Goal: Communication & Community: Answer question/provide support

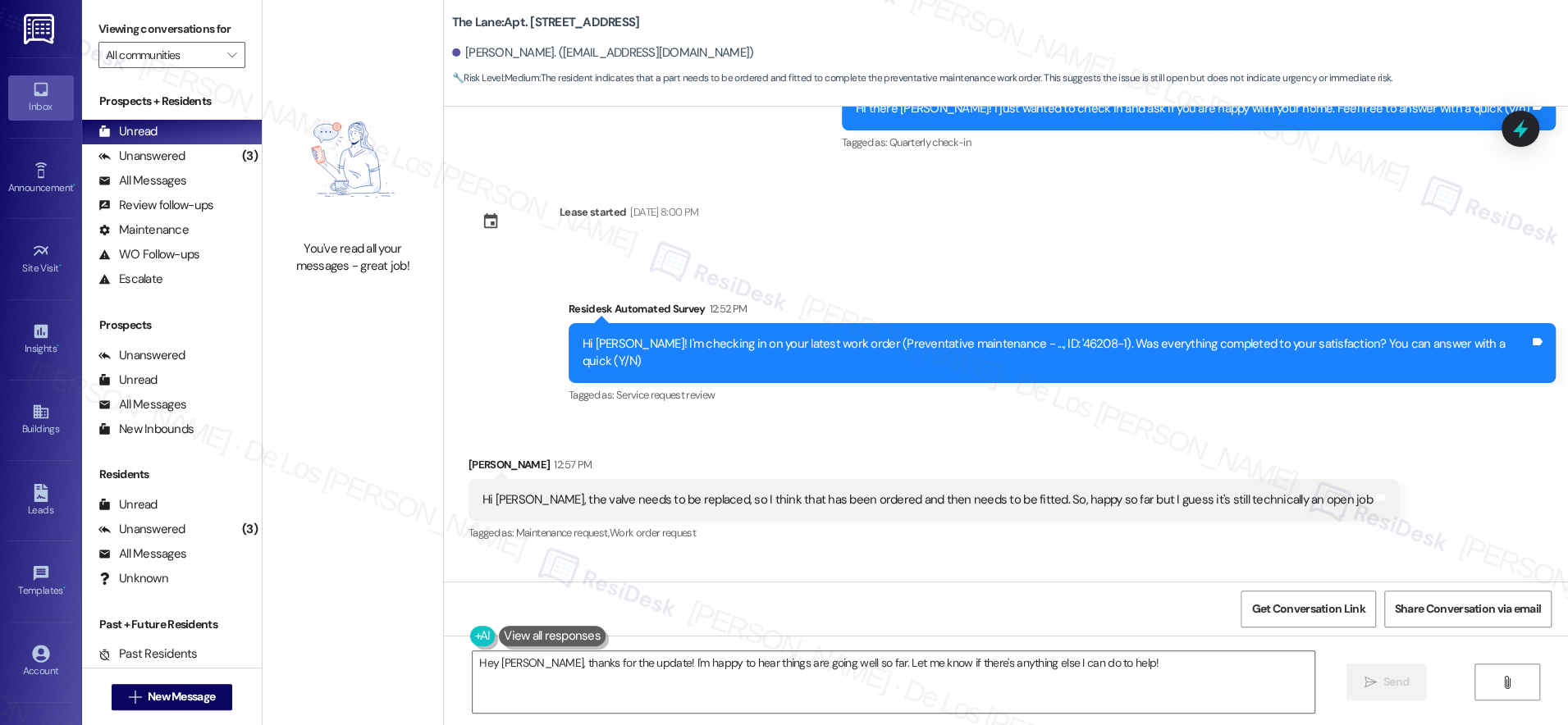
scroll to position [1404, 0]
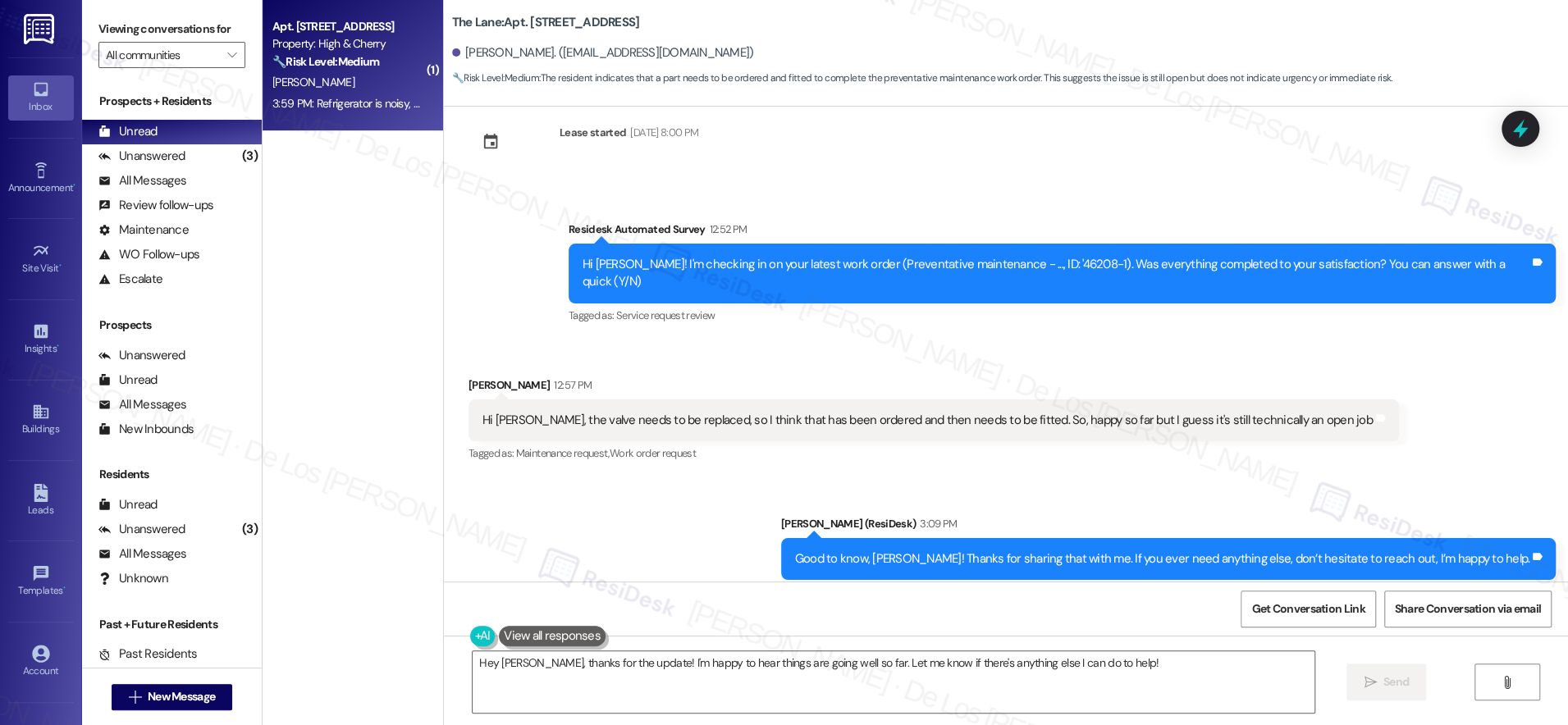
click at [385, 92] on div "[PERSON_NAME]" at bounding box center [348, 82] width 155 height 21
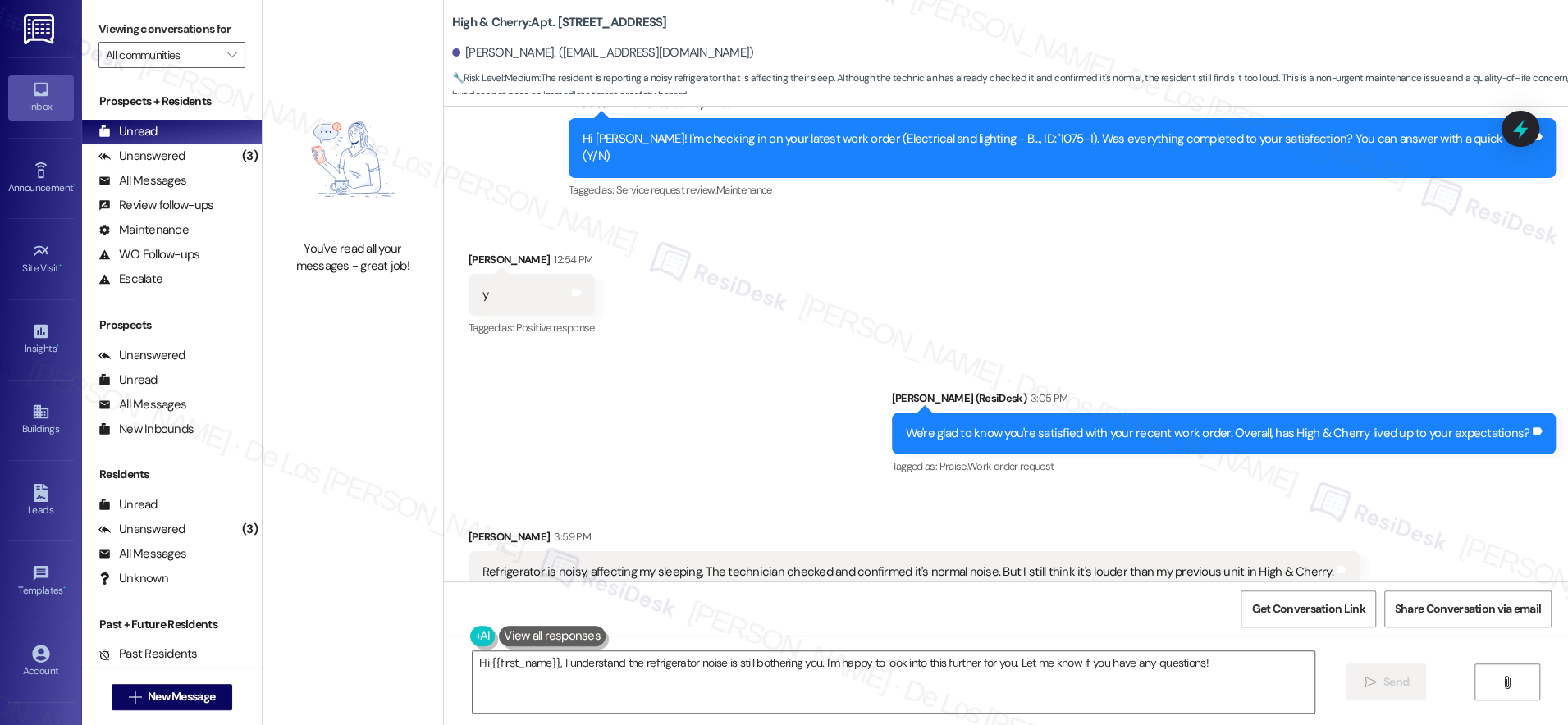
scroll to position [6847, 0]
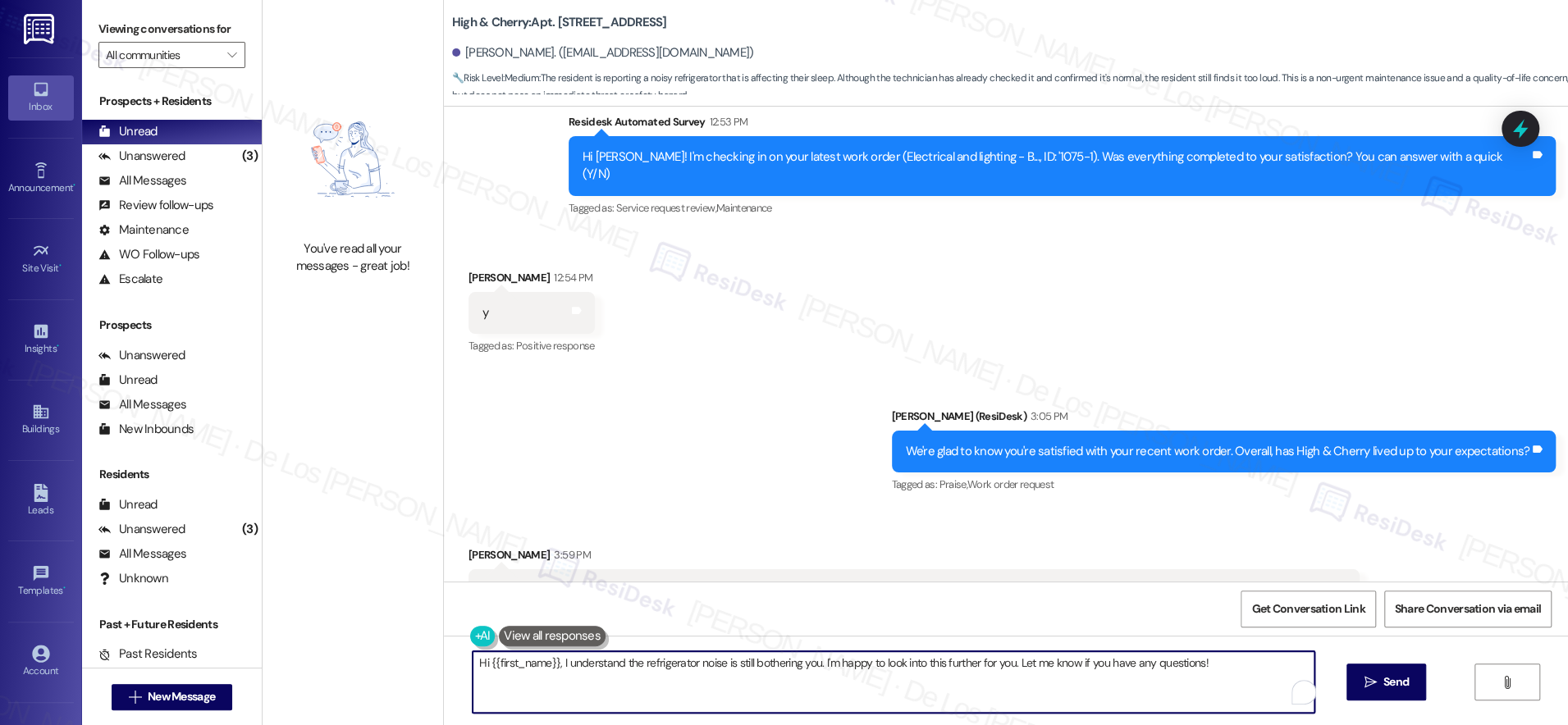
click at [551, 666] on textarea "Hi {{first_name}}, I understand the refrigerator noise is still bothering you. …" at bounding box center [893, 682] width 841 height 62
drag, startPoint x: 724, startPoint y: 660, endPoint x: 1211, endPoint y: 717, distance: 490.3
click at [1211, 718] on div "I understand the refrigerator noise is still bothering you. I'm happy to look i…" at bounding box center [1005, 697] width 1124 height 123
drag, startPoint x: 455, startPoint y: 659, endPoint x: 504, endPoint y: 644, distance: 51.2
click at [468, 658] on textarea "I understand the refrigerator noise is still bothering you. I'm here to assist.…" at bounding box center [889, 682] width 841 height 62
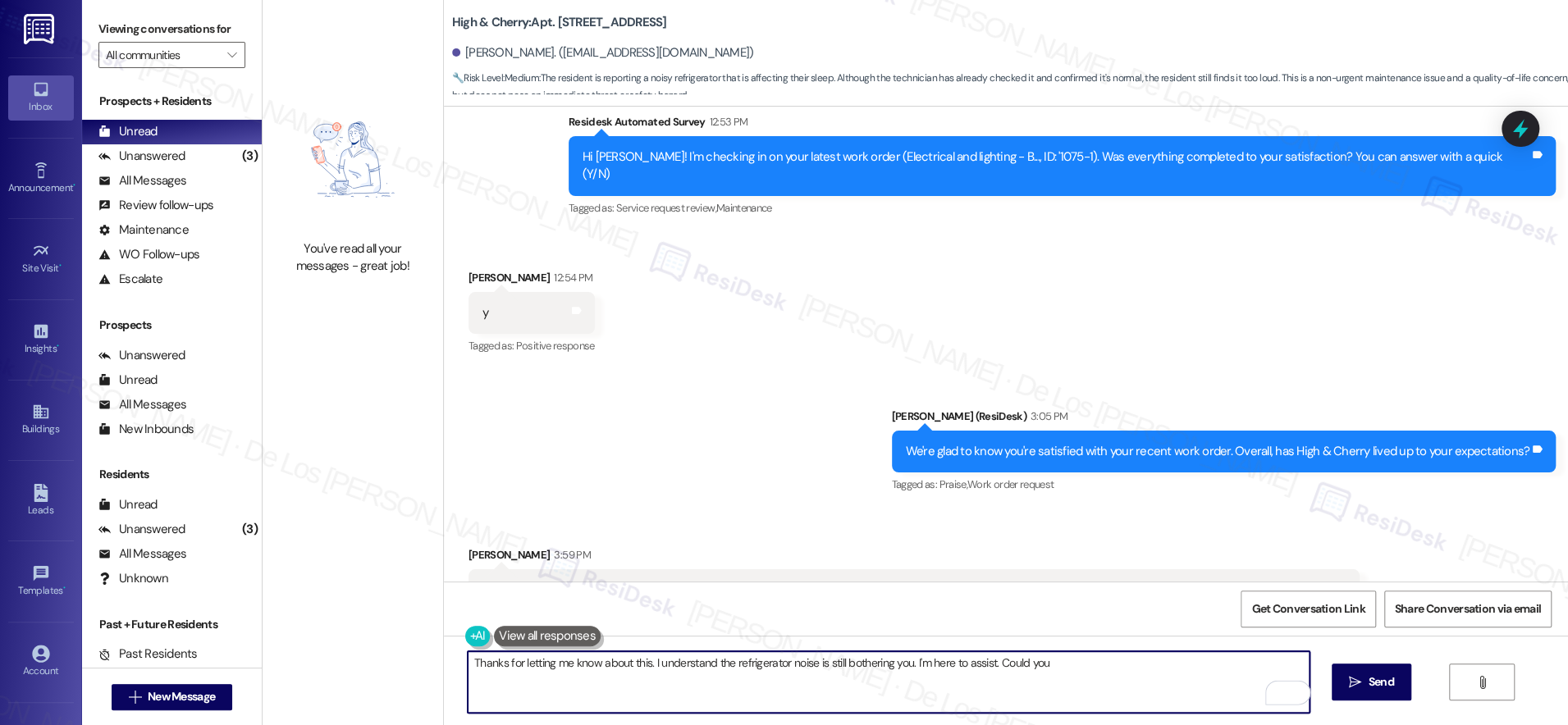
click at [1082, 664] on textarea "Thanks for letting me know about this. I understand the refrigerator noise is s…" at bounding box center [889, 682] width 841 height 62
paste textarea ", {{first_name}}. I understand the refrigerator noise is still bothering you, a…"
click at [780, 679] on textarea "Thanks for letting me know, {{first_name}}. I understand the refrigerator noise…" at bounding box center [889, 682] width 841 height 62
drag, startPoint x: 499, startPoint y: 674, endPoint x: 786, endPoint y: 725, distance: 291.5
click at [786, 725] on html "Inbox Go to Inbox Announcement • Send A Text Announcement Site Visit • Go to Si…" at bounding box center [784, 362] width 1568 height 725
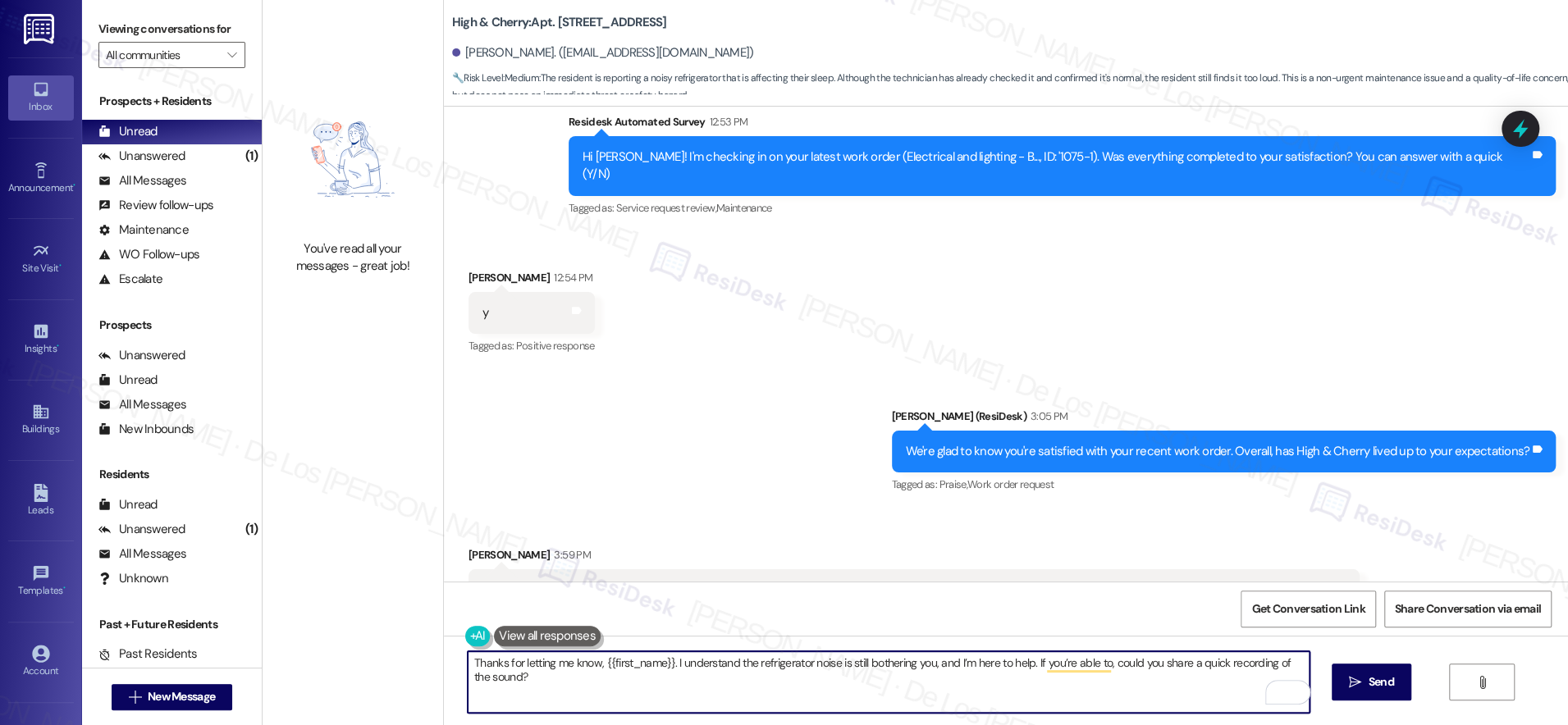
click at [1217, 692] on textarea "Thanks for letting me know, {{first_name}}. I understand the refrigerator noise…" at bounding box center [889, 682] width 841 height 62
type textarea "Thanks for letting me know, {{first_name}}. I understand the refrigerator noise…"
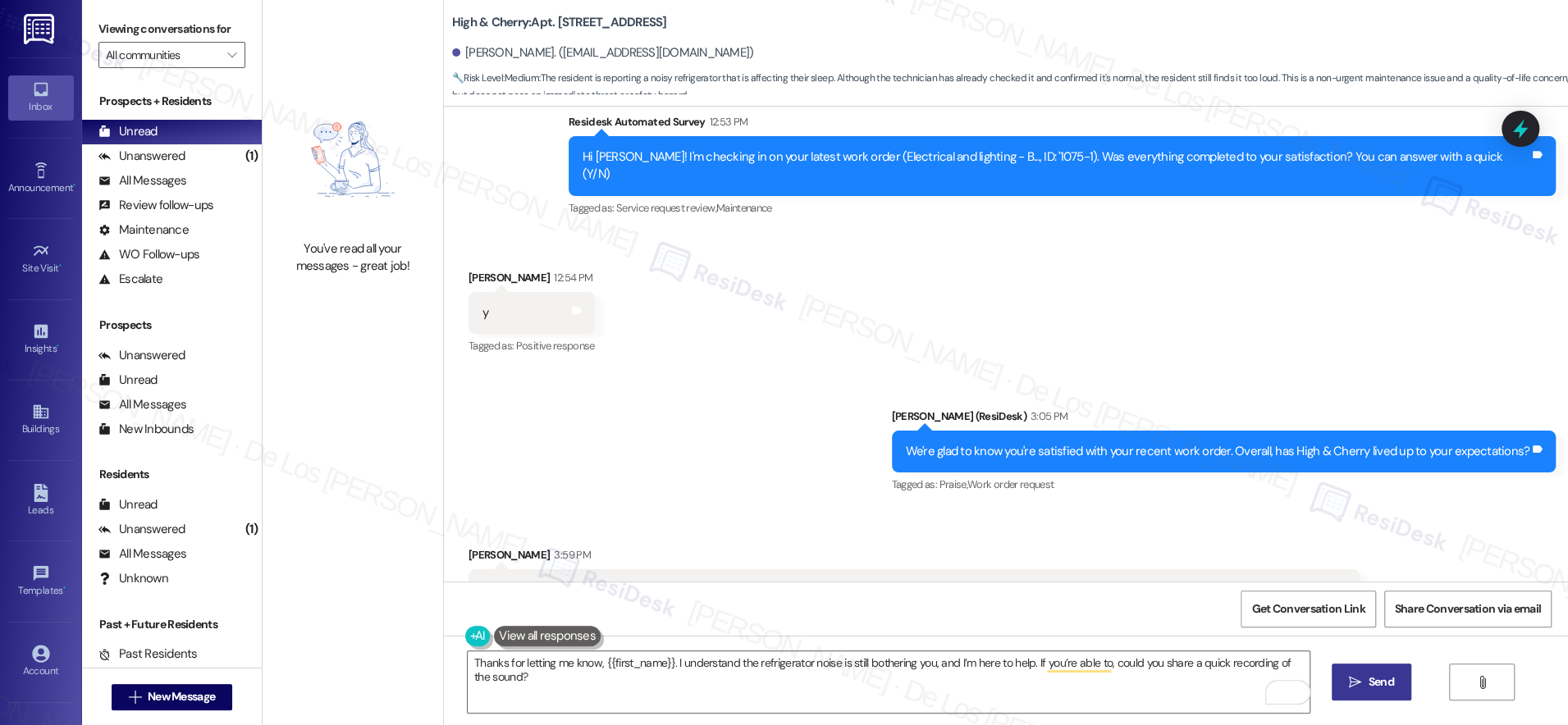
click at [1383, 684] on span "Send" at bounding box center [1381, 682] width 25 height 17
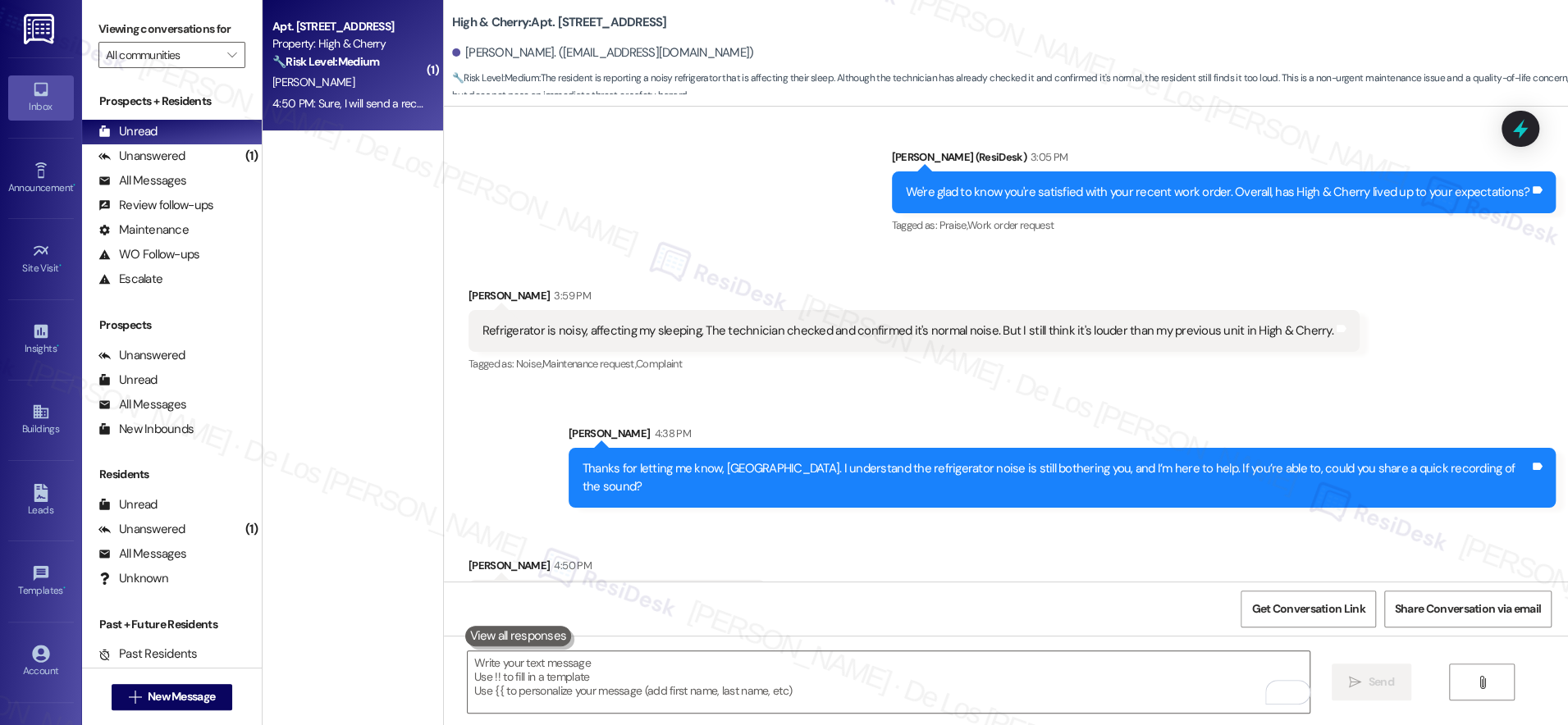
scroll to position [7108, 0]
